Goal: Complete application form: Complete application form

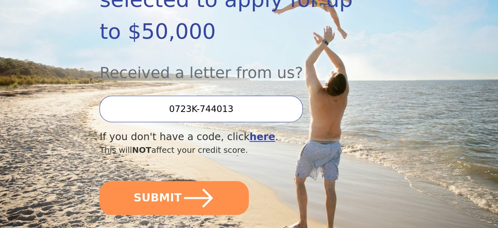
scroll to position [204, 0]
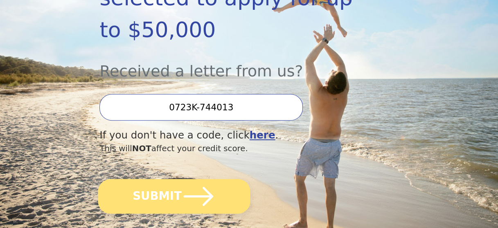
click at [168, 179] on button "SUBMIT" at bounding box center [174, 196] width 152 height 35
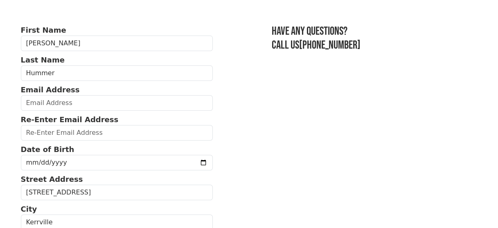
scroll to position [41, 0]
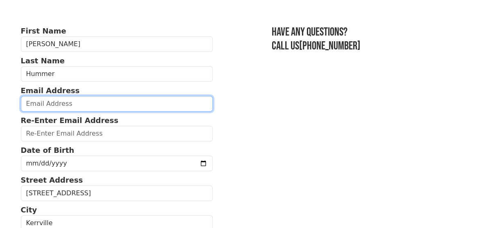
click at [41, 101] on input "email" at bounding box center [117, 104] width 192 height 16
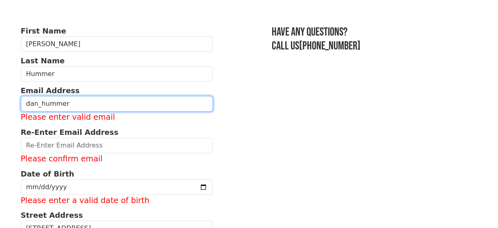
click at [90, 105] on input "dan_hummer" at bounding box center [117, 104] width 192 height 16
drag, startPoint x: 107, startPoint y: 101, endPoint x: 61, endPoint y: 99, distance: 46.2
click at [61, 99] on input "dan_hummer" at bounding box center [117, 104] width 192 height 16
type input "d"
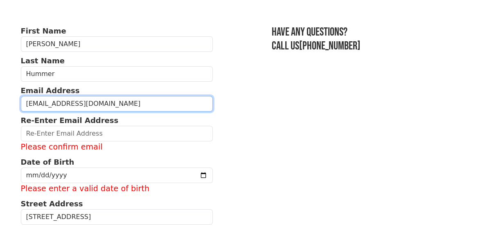
type input "[EMAIL_ADDRESS][DOMAIN_NAME]"
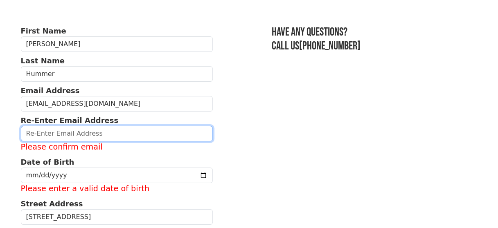
click at [89, 130] on input "email" at bounding box center [117, 134] width 192 height 16
type input "D"
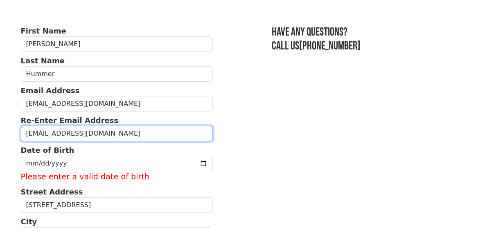
type input "dan_hummer@hotmail.com"
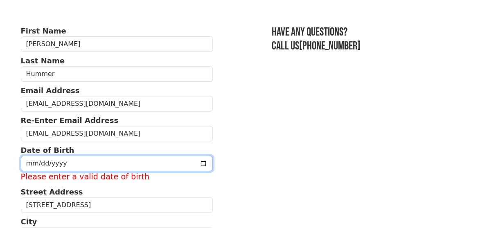
click at [101, 161] on input "date" at bounding box center [117, 164] width 192 height 16
type input "1967-08-02"
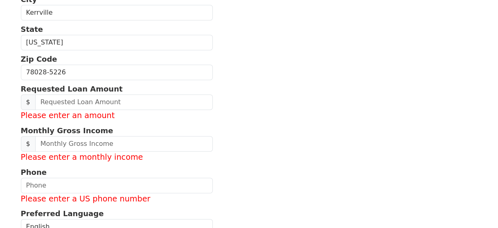
scroll to position [261, 0]
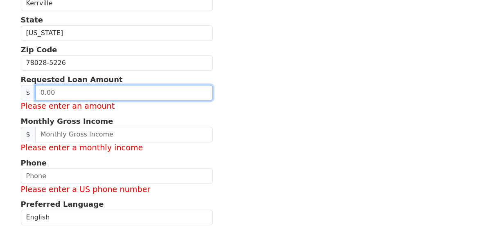
click at [74, 88] on input "text" at bounding box center [123, 93] width 177 height 16
click at [103, 88] on input "text" at bounding box center [123, 93] width 177 height 16
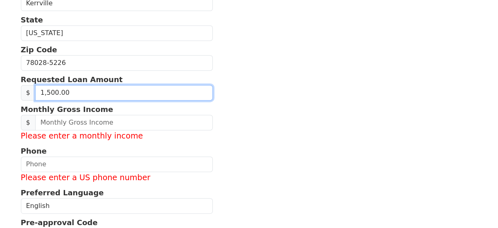
type input "15,000.00"
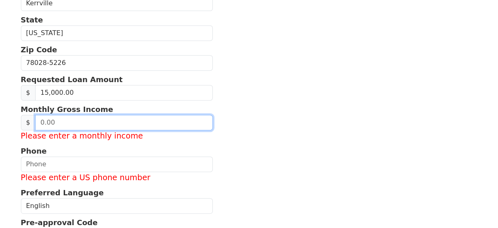
click at [95, 119] on input "text" at bounding box center [123, 123] width 177 height 16
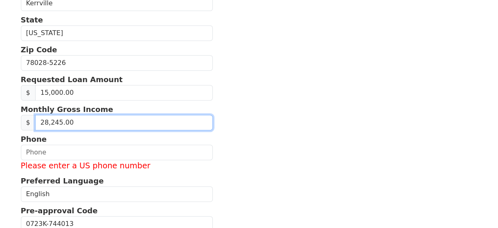
type input "2,824.00"
click at [73, 117] on input "2,824.00" at bounding box center [123, 123] width 177 height 16
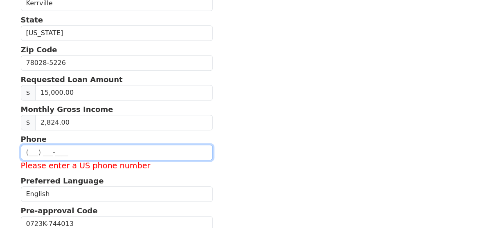
click at [96, 149] on input "text" at bounding box center [117, 153] width 192 height 16
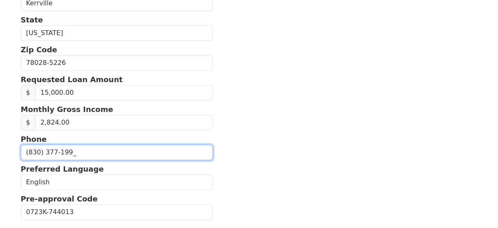
type input "(830) 377-1999"
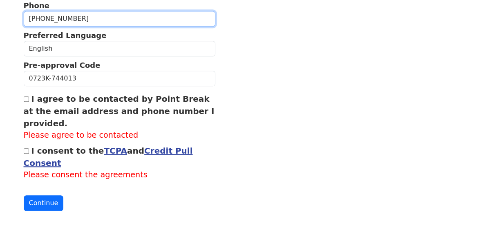
scroll to position [393, 0]
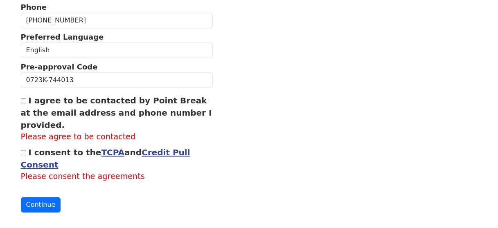
click at [101, 150] on link "TCPA" at bounding box center [112, 153] width 23 height 10
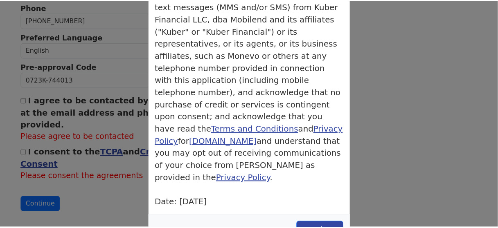
scroll to position [111, 0]
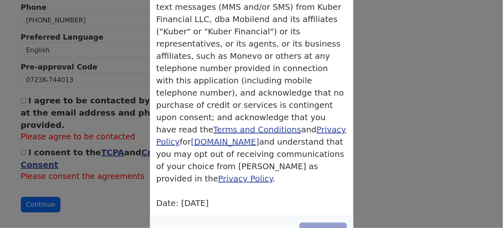
click at [334, 223] on button "Continue" at bounding box center [323, 232] width 47 height 18
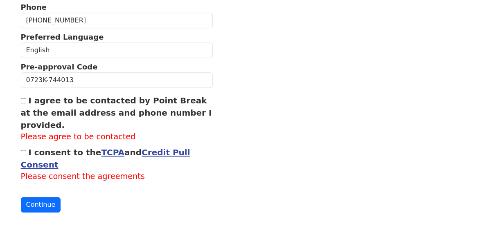
click at [24, 98] on input "I agree to be contacted by Point Break at the email address and phone number I …" at bounding box center [23, 100] width 5 height 5
checkbox input "true"
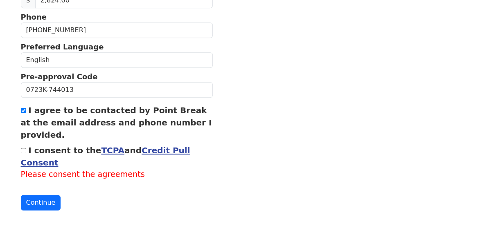
click at [23, 148] on input "I consent to the TCPA and Credit Pull Consent" at bounding box center [23, 150] width 5 height 5
checkbox input "true"
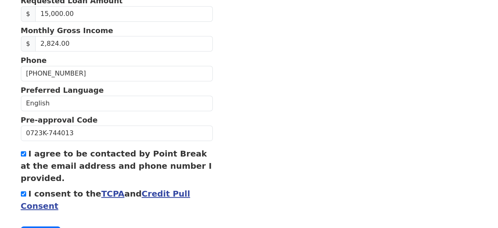
scroll to position [372, 0]
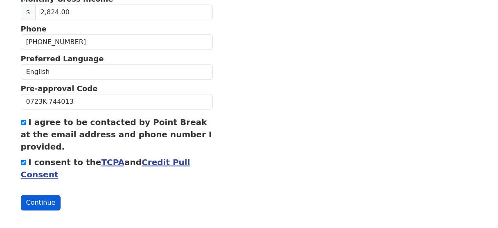
click at [42, 200] on button "Continue" at bounding box center [41, 203] width 40 height 16
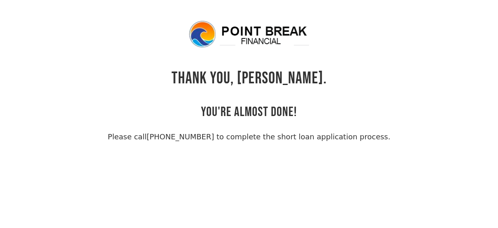
scroll to position [19, 0]
